Goal: Task Accomplishment & Management: Manage account settings

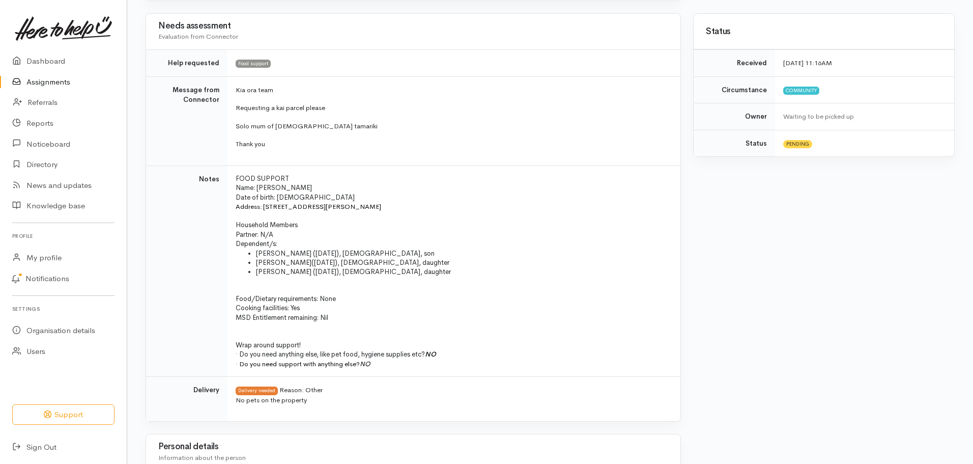
scroll to position [204, 0]
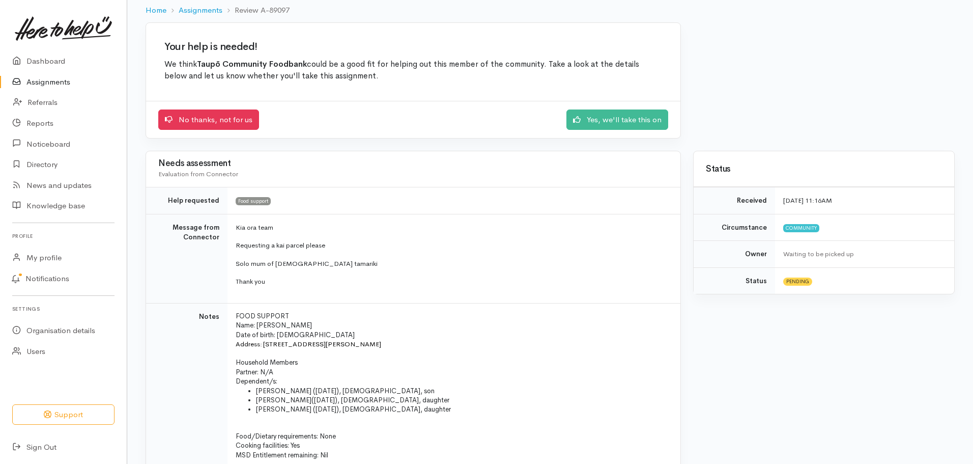
scroll to position [41, 0]
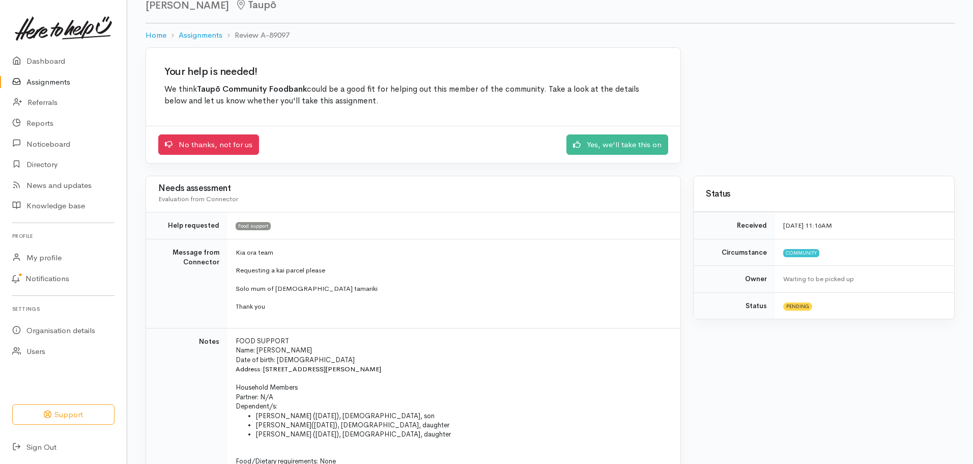
click at [43, 80] on link "Assignments" at bounding box center [63, 82] width 127 height 21
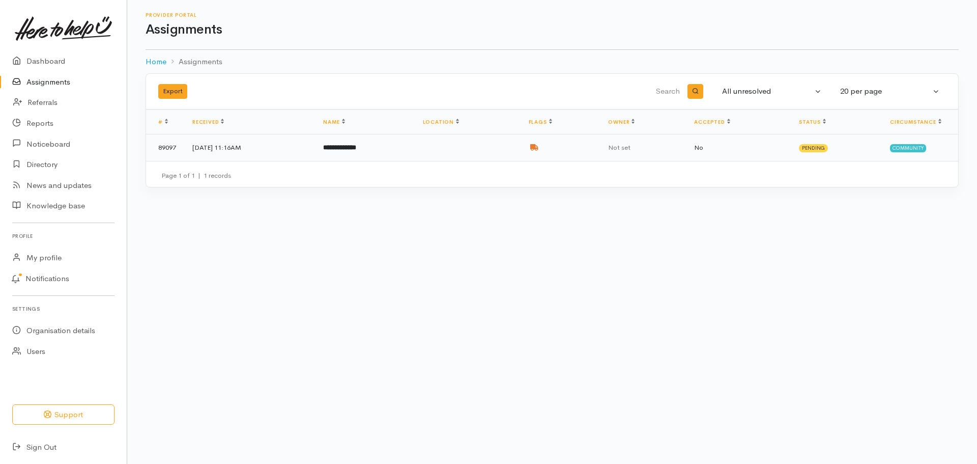
click at [356, 147] on b "**********" at bounding box center [339, 147] width 33 height 7
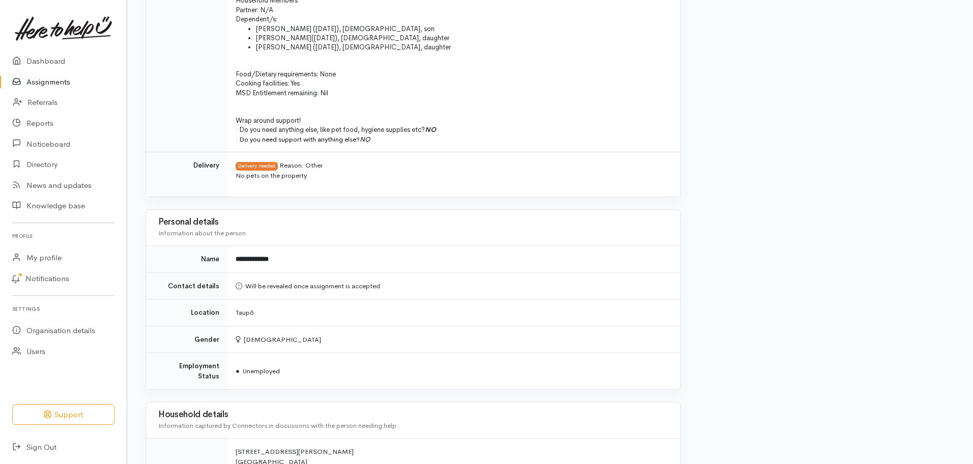
scroll to position [22, 0]
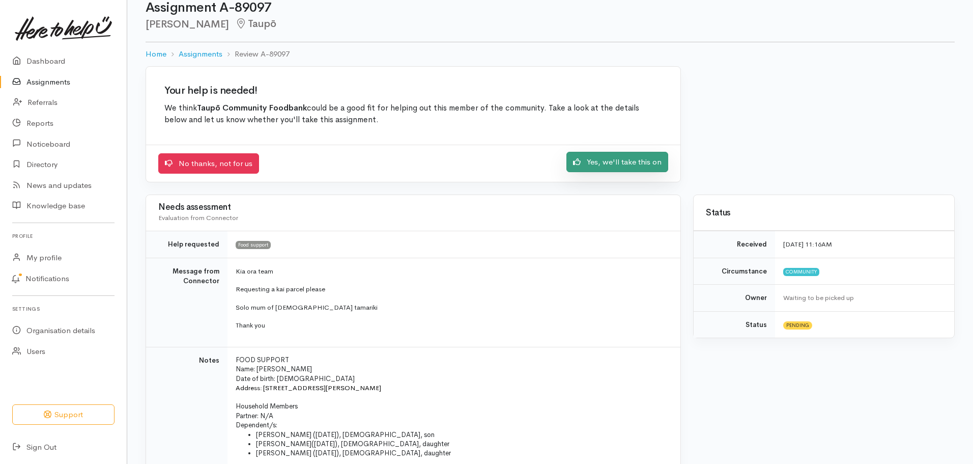
click at [617, 163] on link "Yes, we'll take this on" at bounding box center [618, 162] width 102 height 21
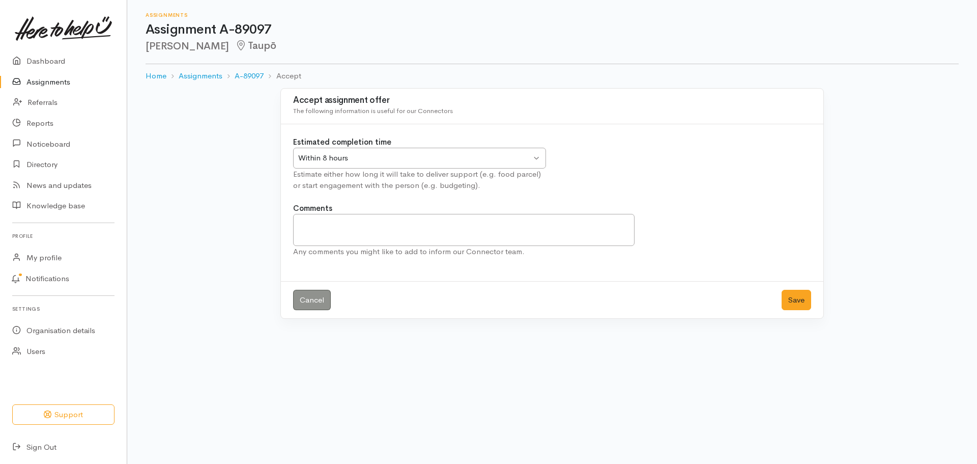
click at [540, 155] on div "Within 8 hours Within 8 hours" at bounding box center [419, 158] width 253 height 21
click at [336, 232] on textarea "Comments" at bounding box center [464, 230] width 342 height 32
type textarea "o"
type textarea "e"
type textarea "Emergency overnight parcel-exceeded foodbanks limit"
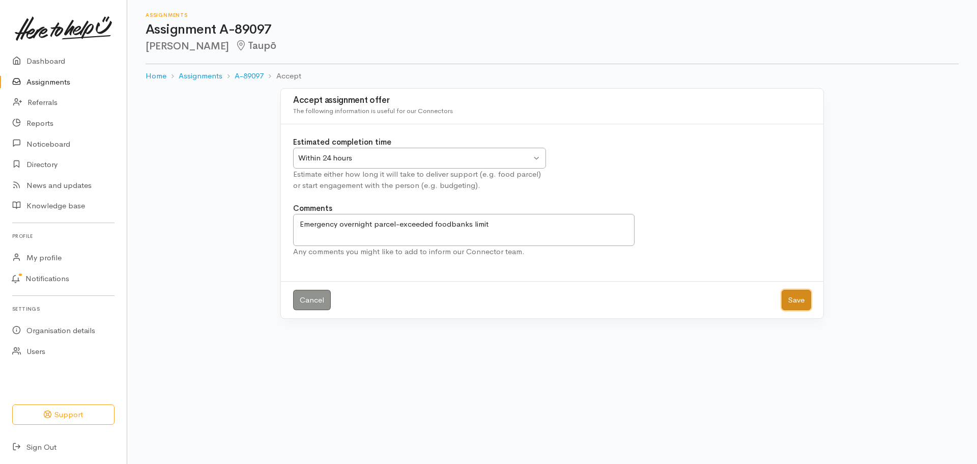
click at [801, 299] on button "Save" at bounding box center [797, 300] width 30 height 21
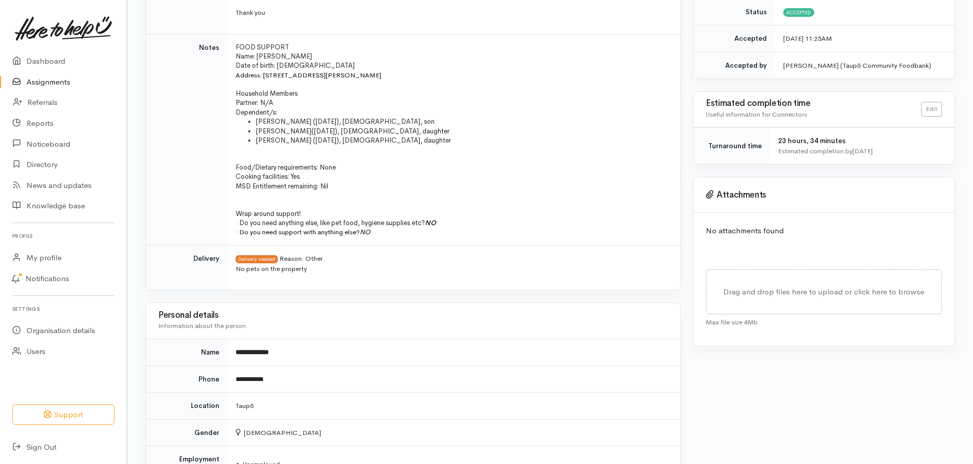
scroll to position [224, 0]
